Goal: Find specific page/section: Find specific page/section

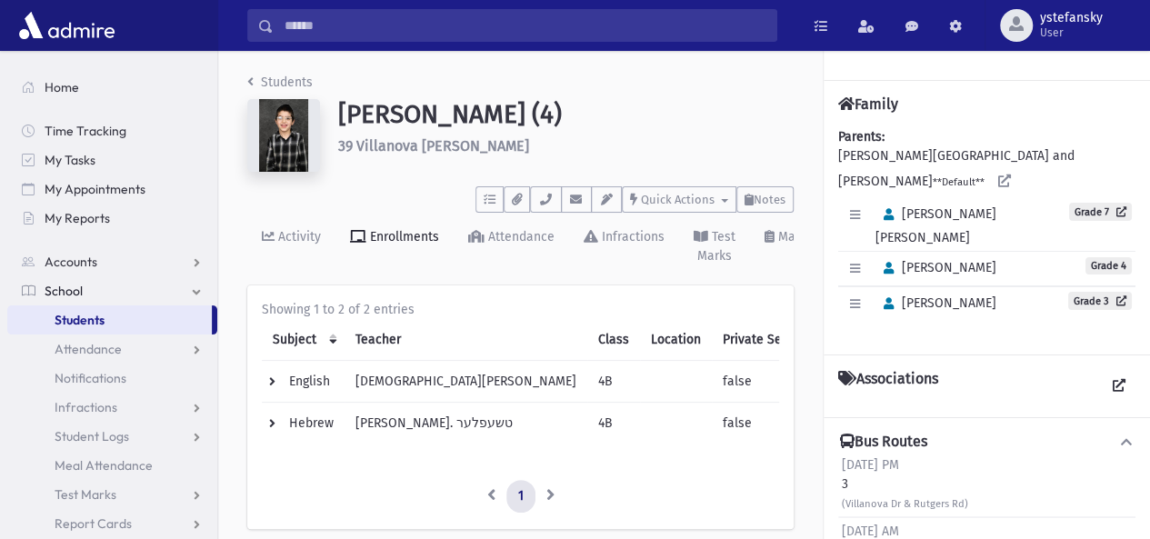
click at [91, 318] on span "Students" at bounding box center [80, 320] width 50 height 16
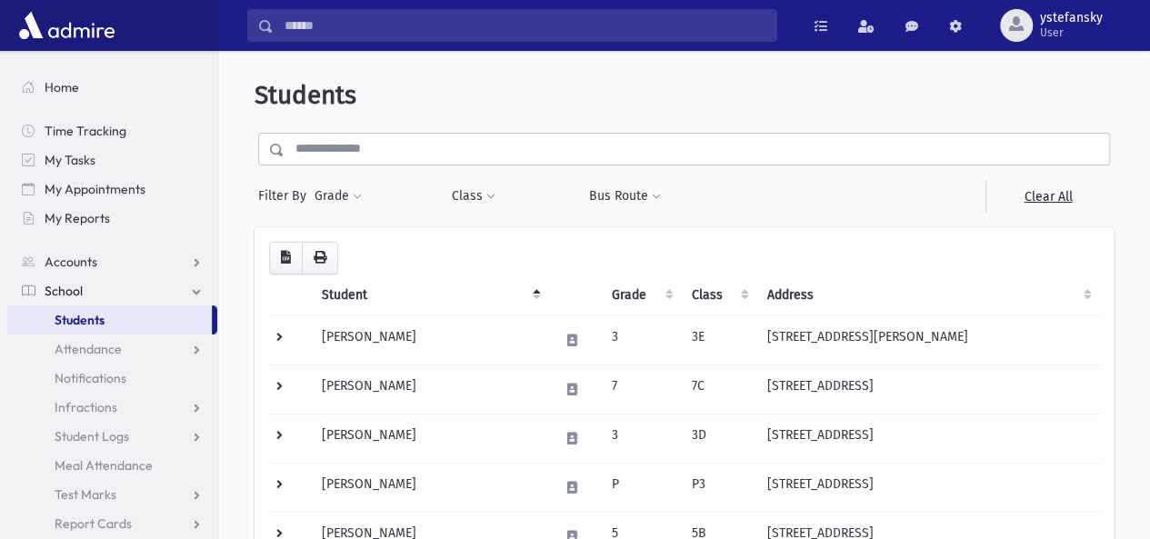
click at [382, 148] on input "text" at bounding box center [697, 149] width 825 height 33
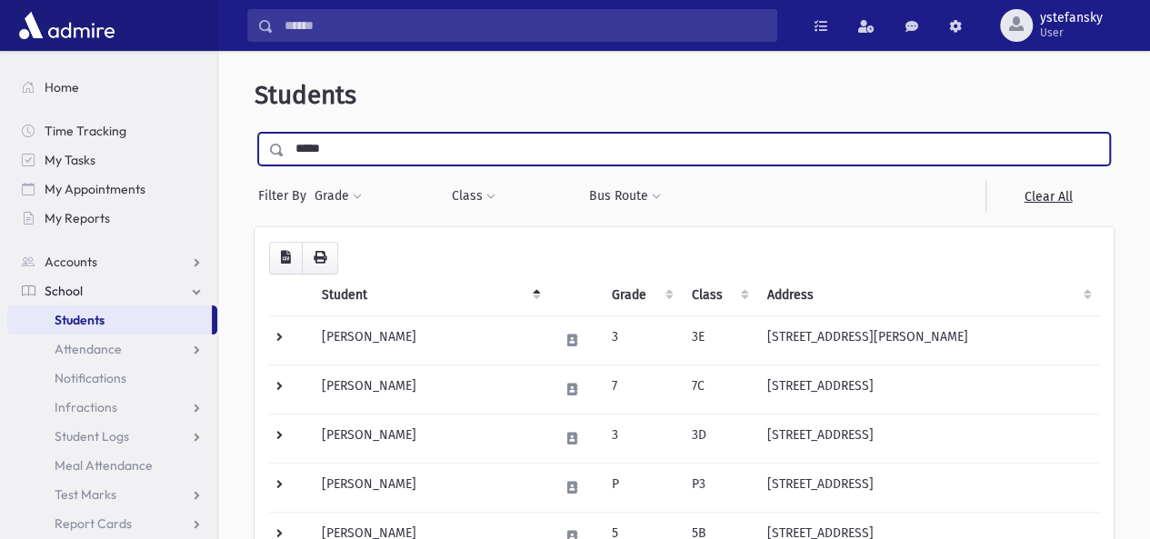
type input "*****"
click at [255, 133] on input "submit" at bounding box center [280, 145] width 51 height 25
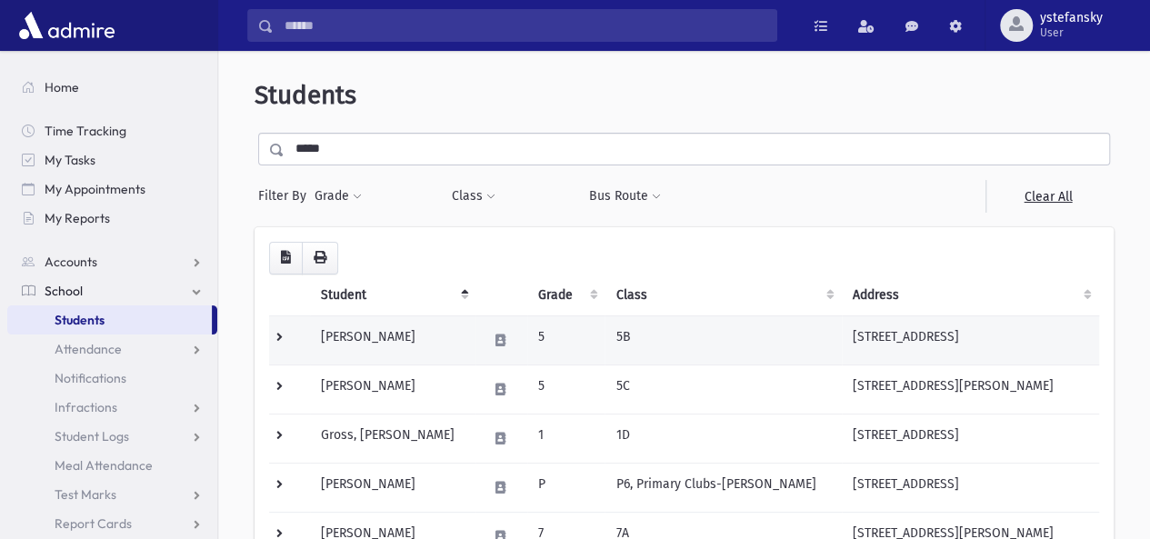
click at [405, 326] on td "Gross, Avrohom Yitzchok" at bounding box center [393, 339] width 166 height 49
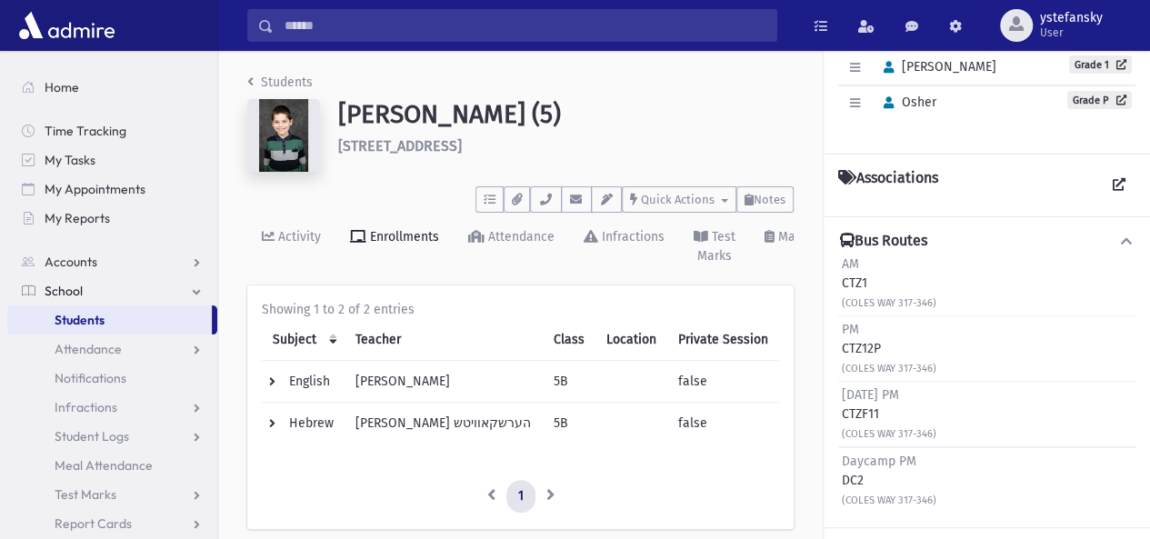
scroll to position [273, 0]
